Goal: Task Accomplishment & Management: Use online tool/utility

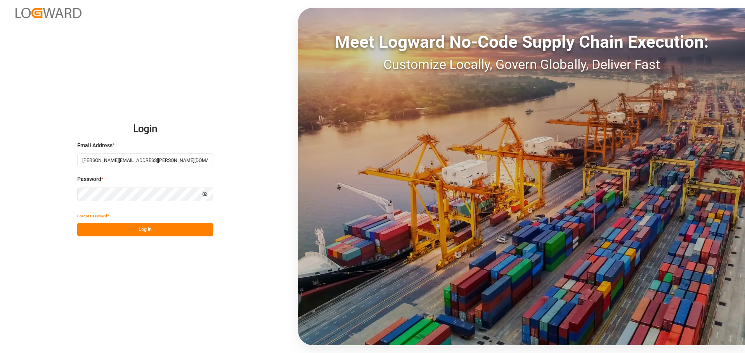
click at [178, 232] on button "Log In" at bounding box center [145, 230] width 136 height 14
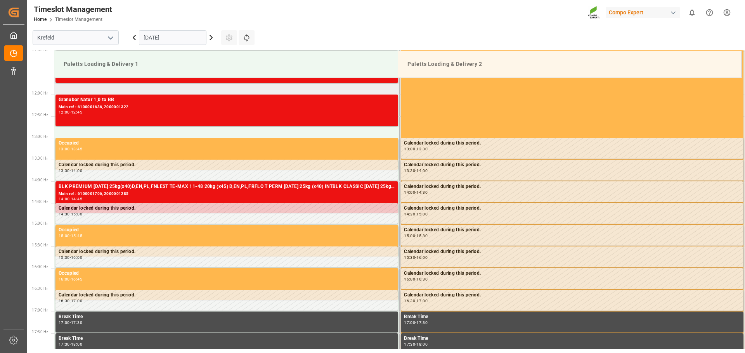
scroll to position [405, 0]
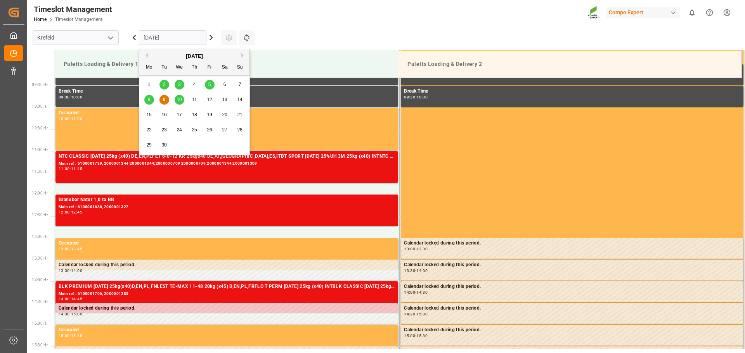
click at [182, 38] on input "[DATE]" at bounding box center [172, 37] width 67 height 15
click at [207, 101] on span "12" at bounding box center [209, 99] width 5 height 5
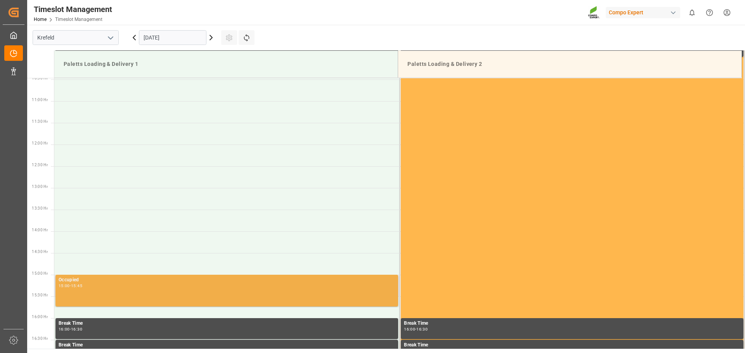
scroll to position [443, 0]
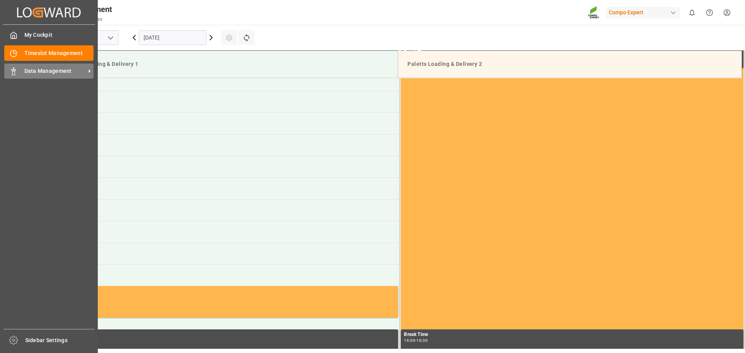
click at [17, 74] on div "Data Management Data Management" at bounding box center [48, 71] width 89 height 15
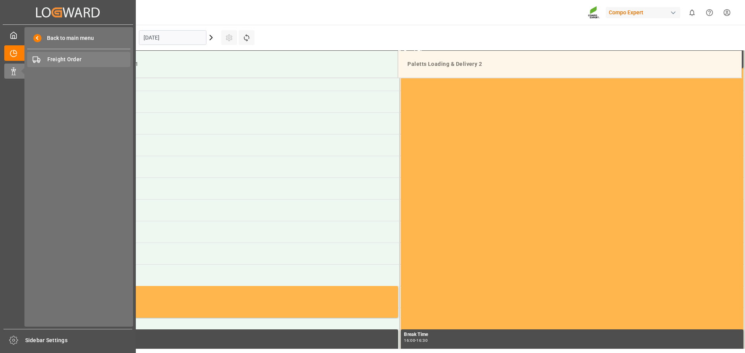
click at [73, 59] on span "Freight Order" at bounding box center [88, 59] width 83 height 8
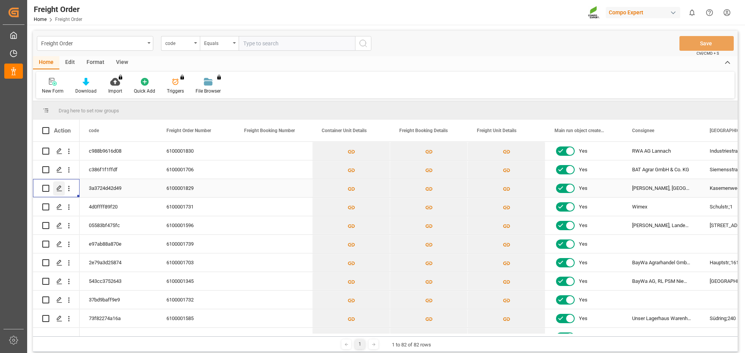
click at [60, 189] on icon "Press SPACE to select this row." at bounding box center [59, 188] width 6 height 6
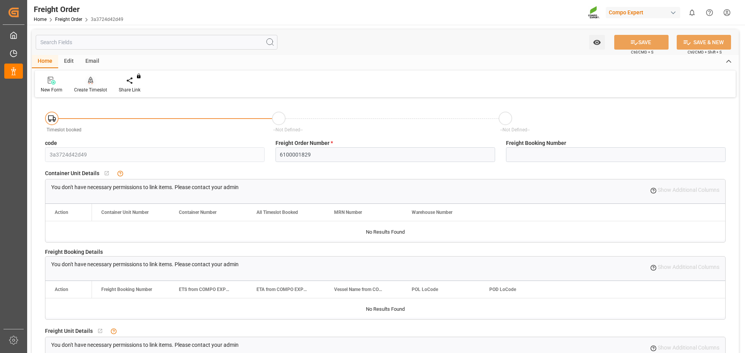
click at [88, 88] on div "Create Timeslot" at bounding box center [90, 90] width 33 height 7
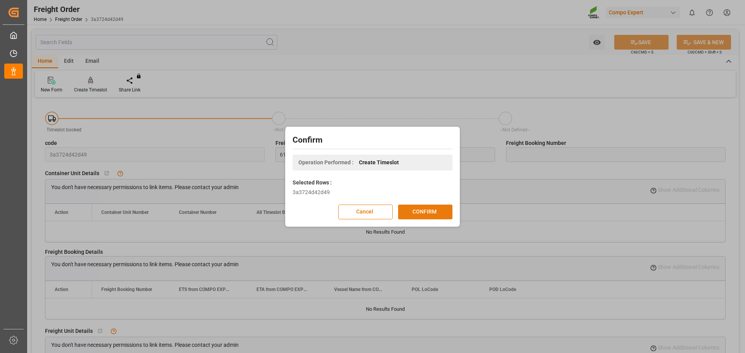
click at [428, 209] on button "CONFIRM" at bounding box center [425, 212] width 54 height 15
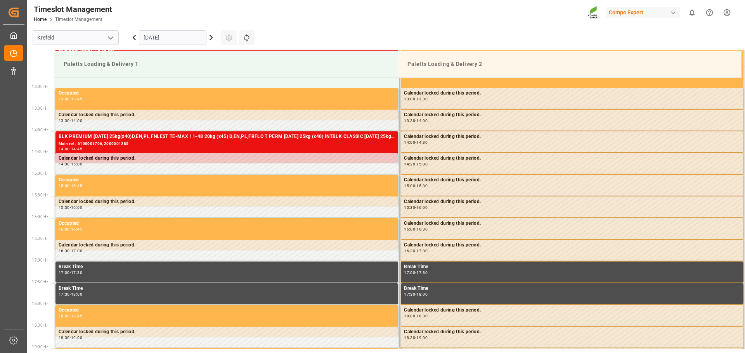
scroll to position [560, 0]
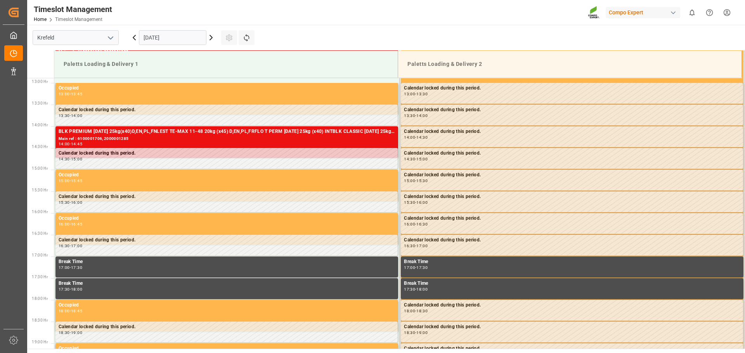
click at [210, 40] on icon at bounding box center [211, 37] width 2 height 5
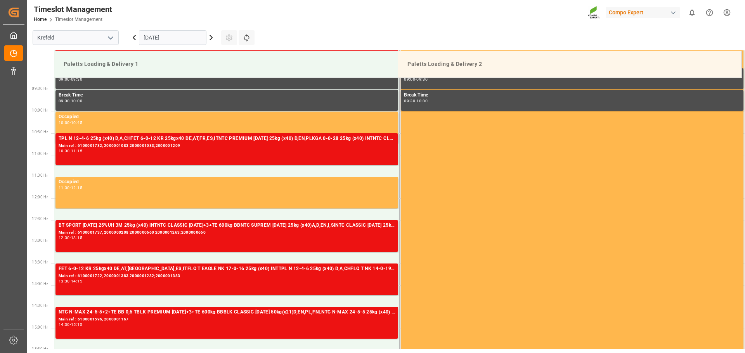
scroll to position [0, 0]
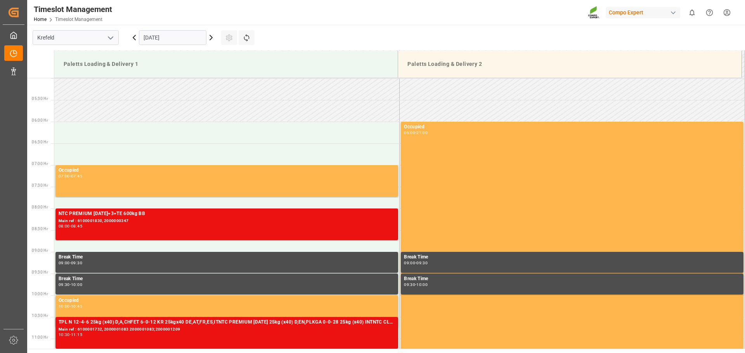
click at [210, 40] on icon at bounding box center [211, 37] width 2 height 5
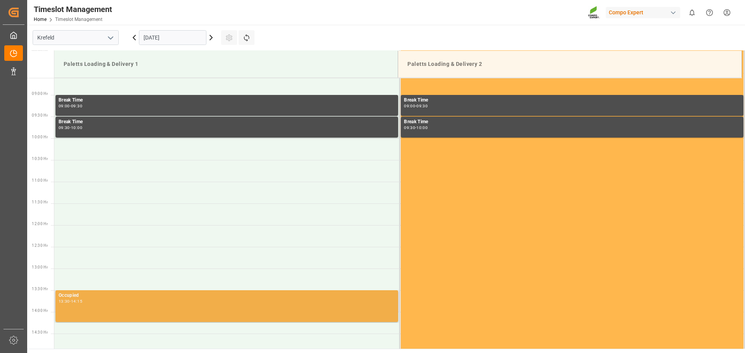
scroll to position [366, 0]
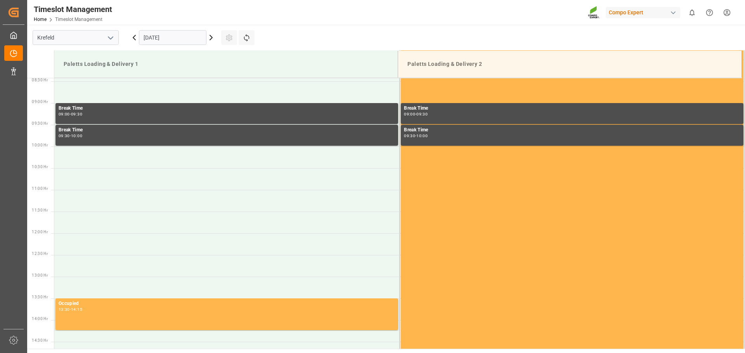
click at [210, 38] on icon at bounding box center [210, 37] width 9 height 9
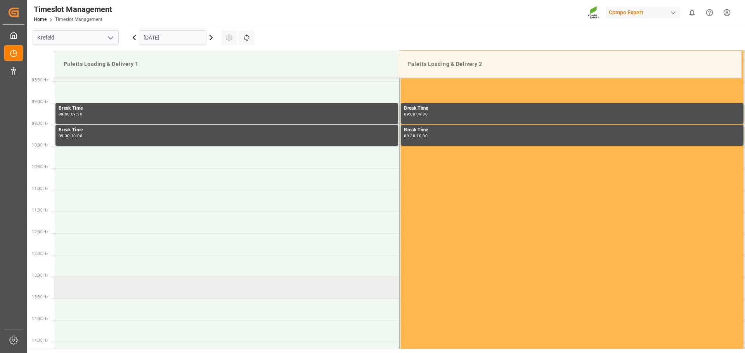
click at [174, 281] on td at bounding box center [226, 288] width 345 height 22
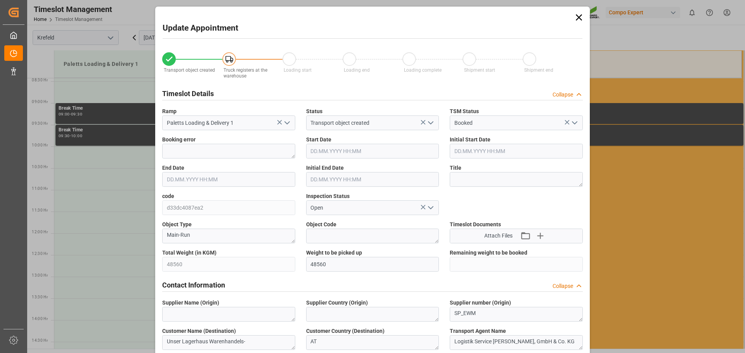
type input "[DATE] 13:00"
type input "[DATE] 13:30"
type input "[DATE] 10:14"
type input "[DATE] 11:57"
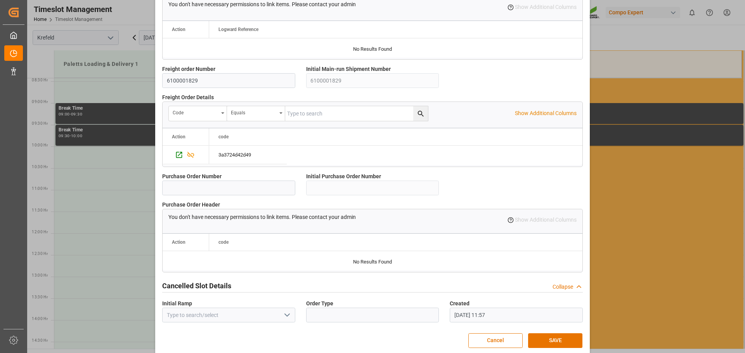
scroll to position [668, 0]
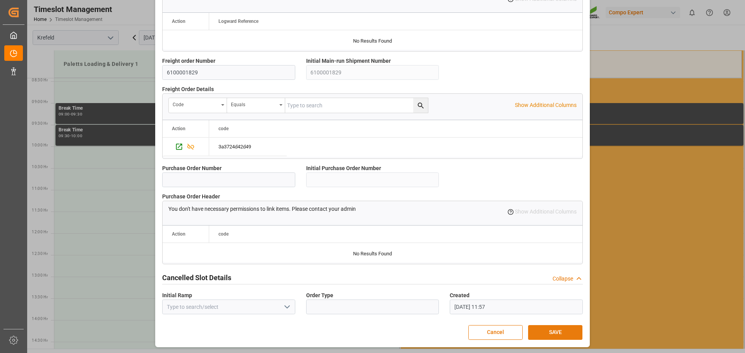
click at [541, 325] on button "SAVE" at bounding box center [555, 332] width 54 height 15
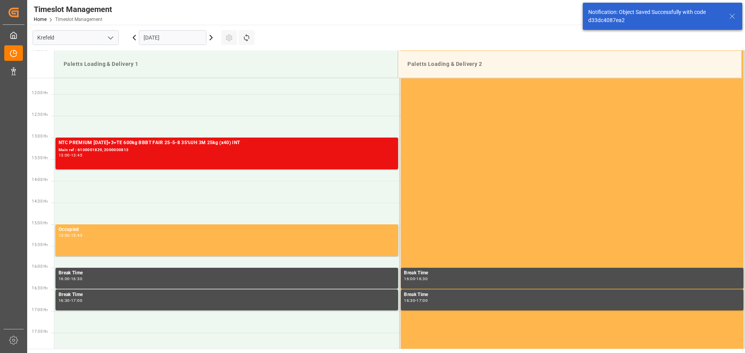
scroll to position [516, 0]
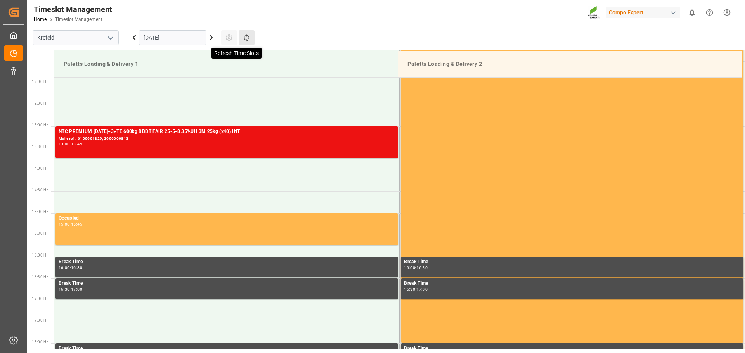
click at [247, 38] on icon at bounding box center [246, 38] width 8 height 8
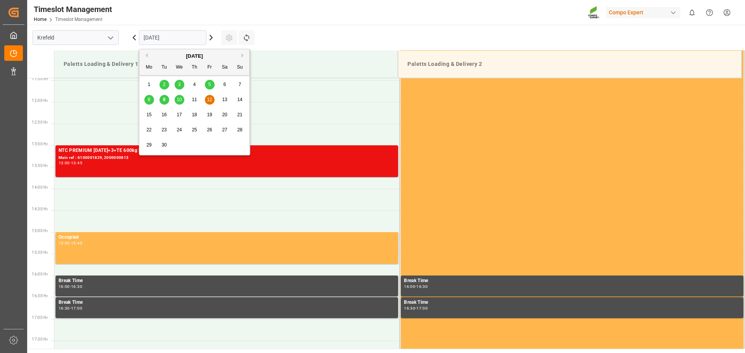
click at [173, 39] on input "[DATE]" at bounding box center [172, 37] width 67 height 15
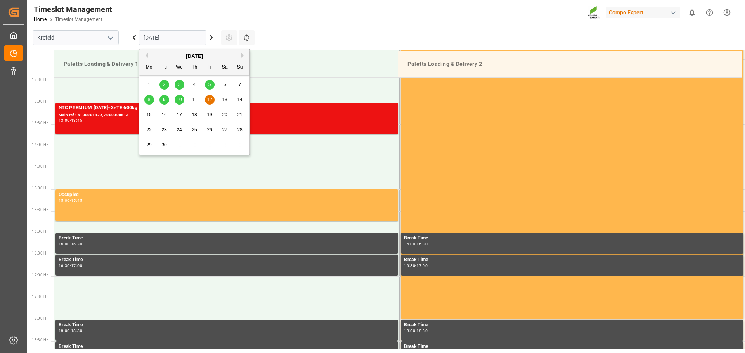
scroll to position [560, 0]
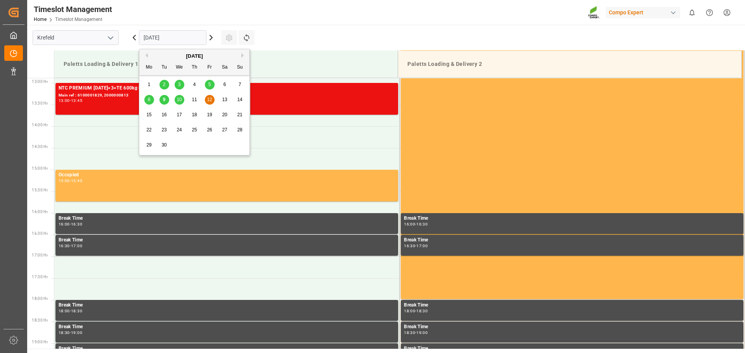
click at [161, 102] on div "9" at bounding box center [164, 99] width 10 height 9
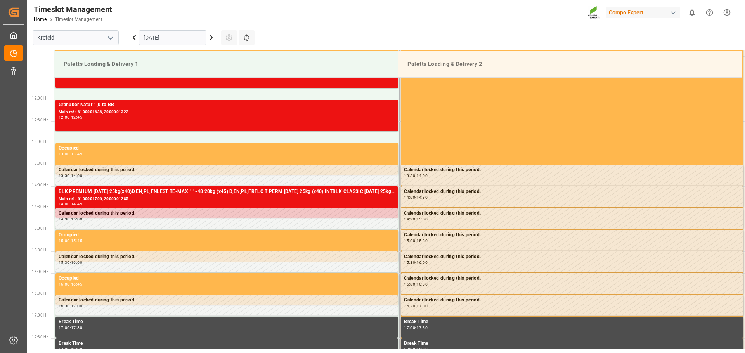
scroll to position [405, 0]
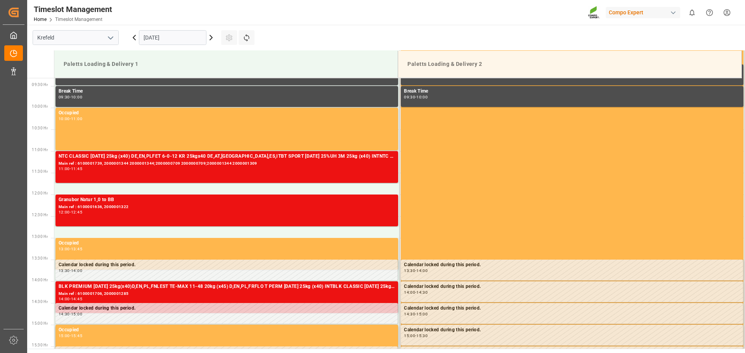
click at [131, 36] on icon at bounding box center [134, 37] width 9 height 9
